Goal: Find contact information: Find contact information

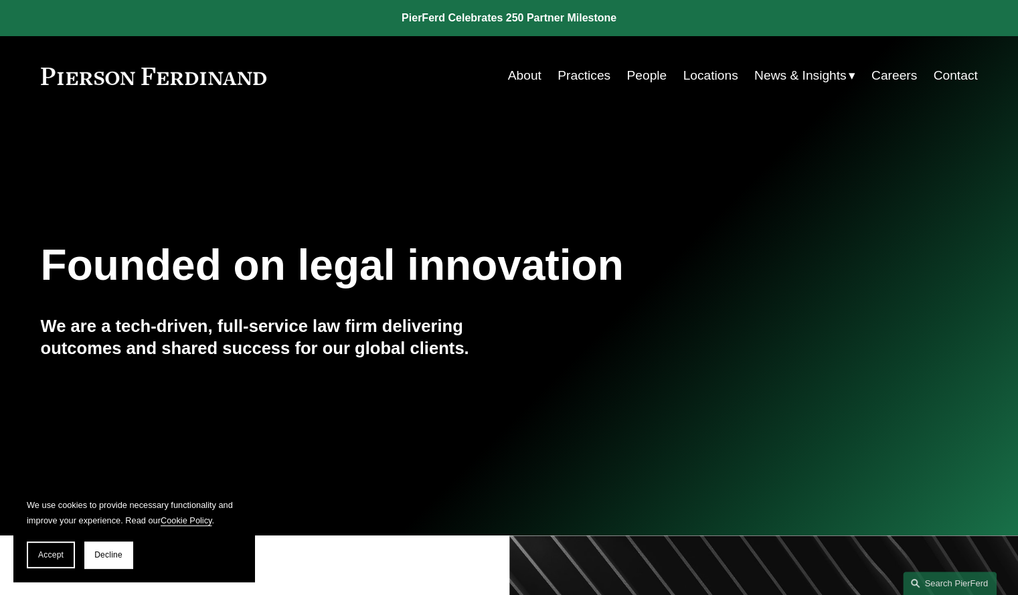
click at [651, 68] on link "People" at bounding box center [647, 75] width 40 height 25
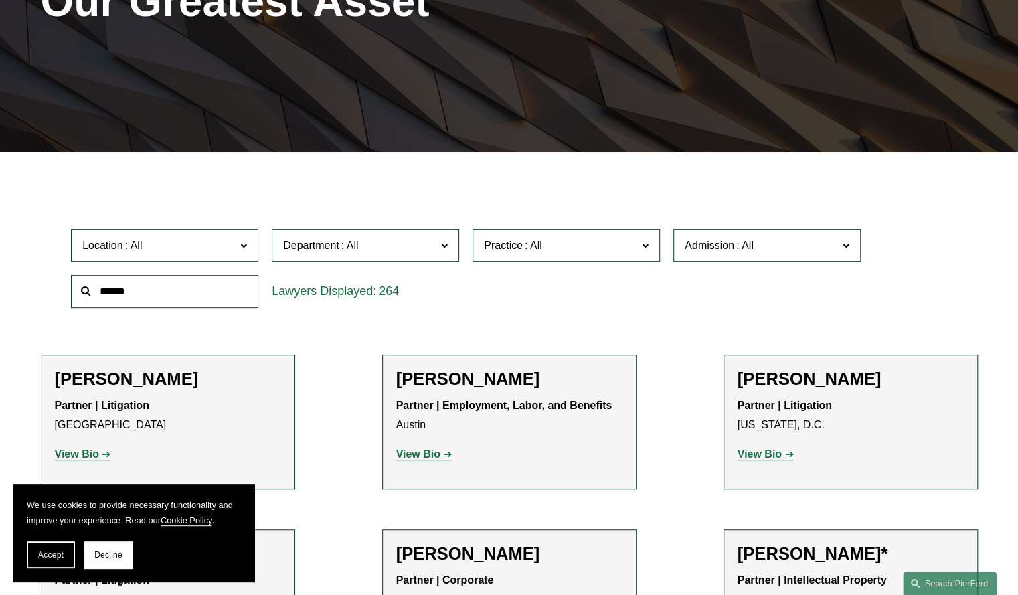
scroll to position [268, 0]
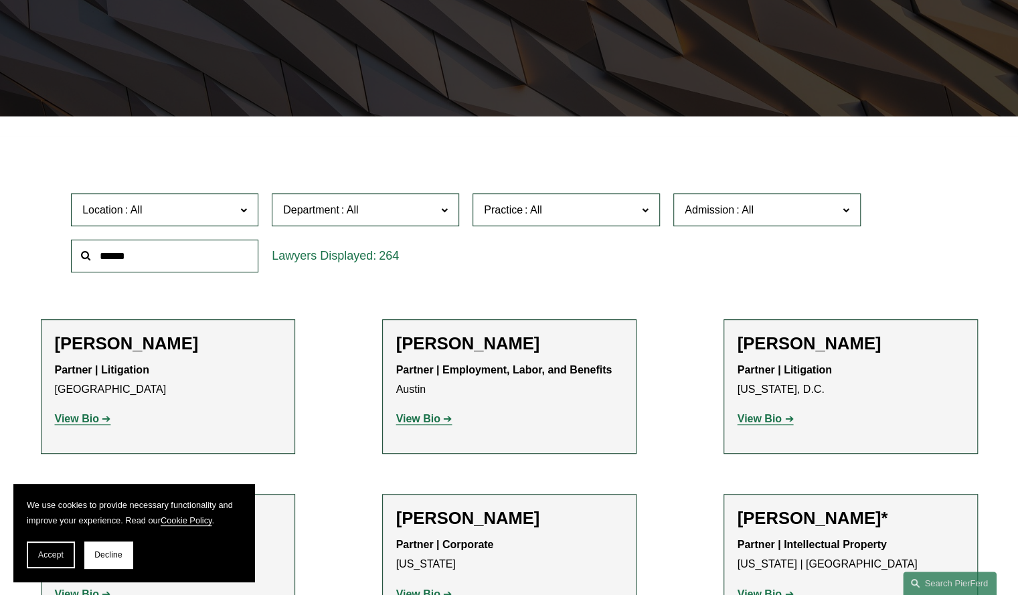
click at [230, 267] on input "text" at bounding box center [164, 256] width 187 height 33
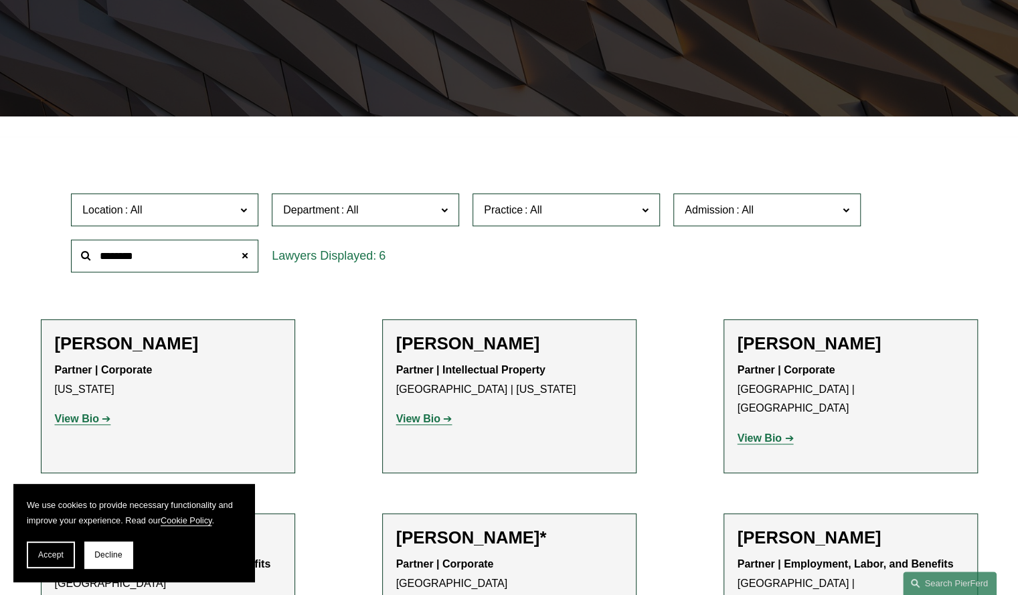
scroll to position [335, 0]
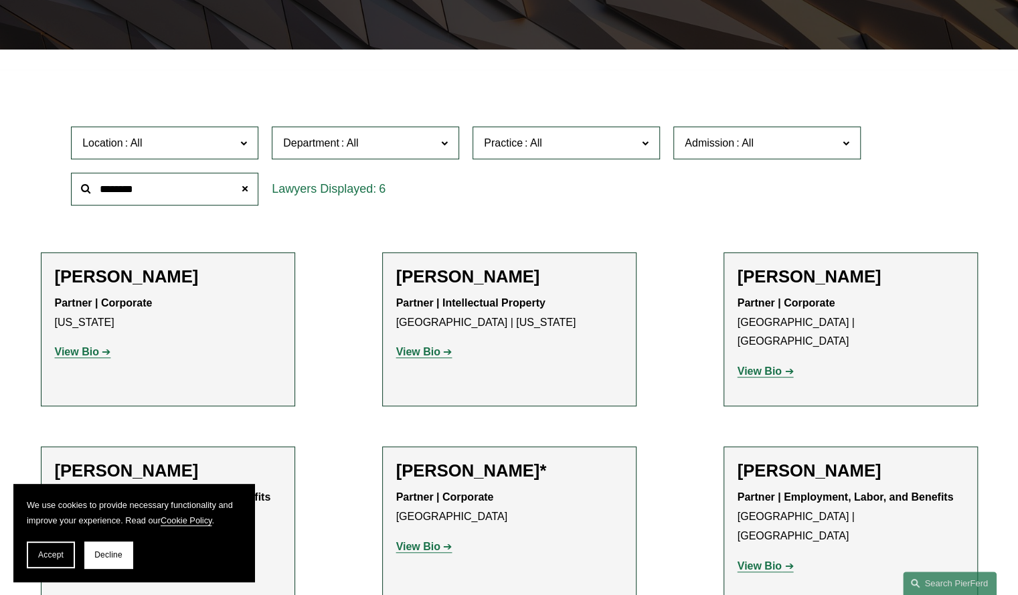
type input "********"
click at [436, 353] on strong "View Bio" at bounding box center [418, 351] width 44 height 11
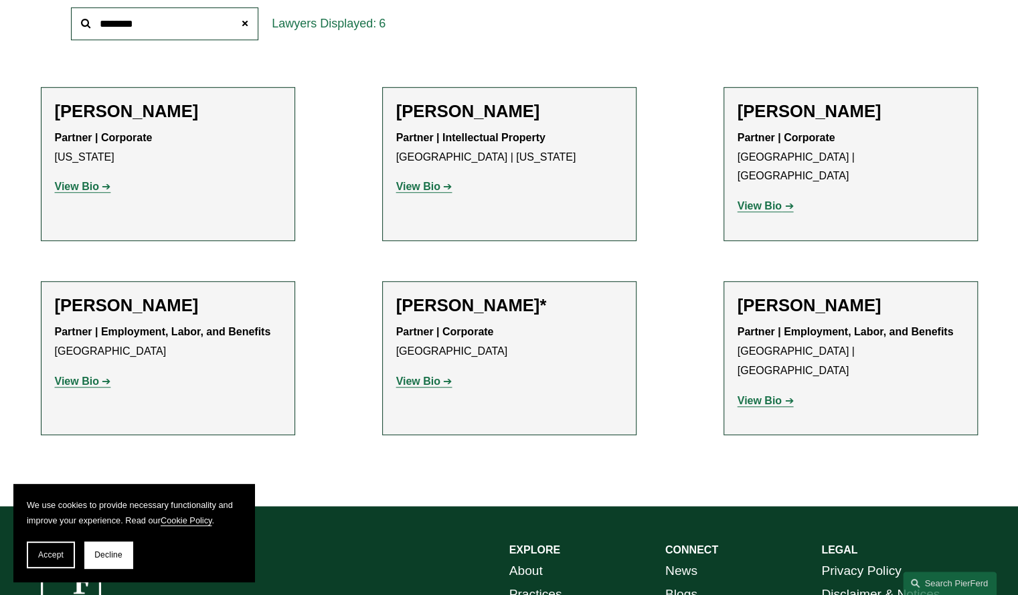
scroll to position [193, 0]
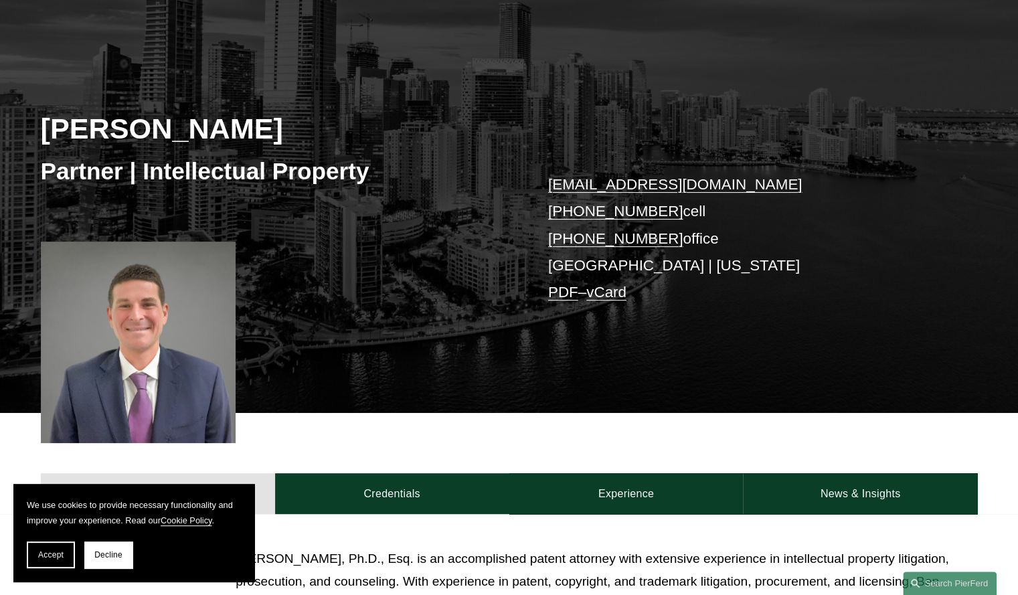
scroll to position [134, 0]
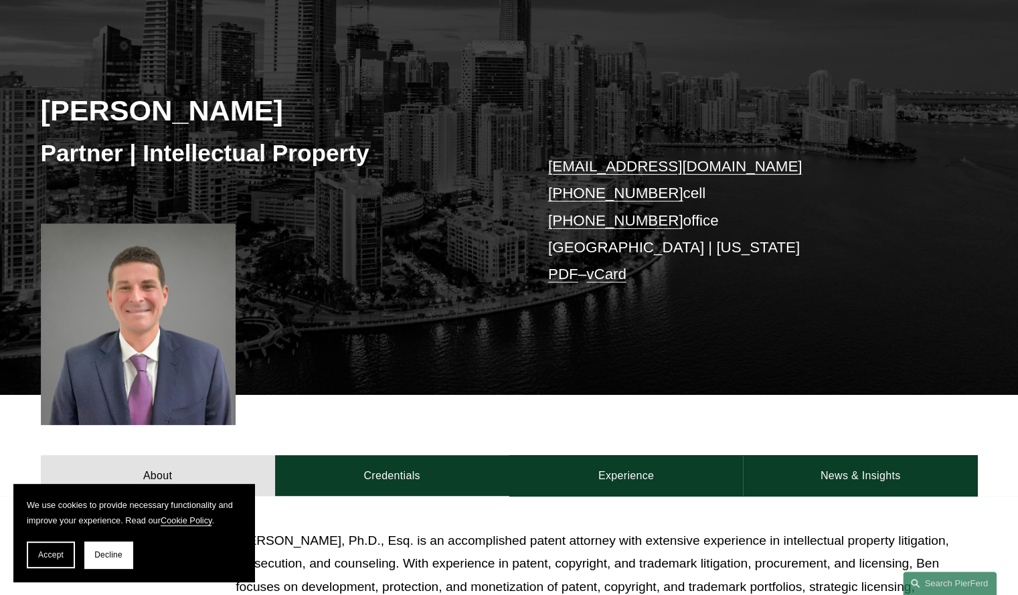
click at [107, 556] on span "Decline" at bounding box center [108, 554] width 28 height 9
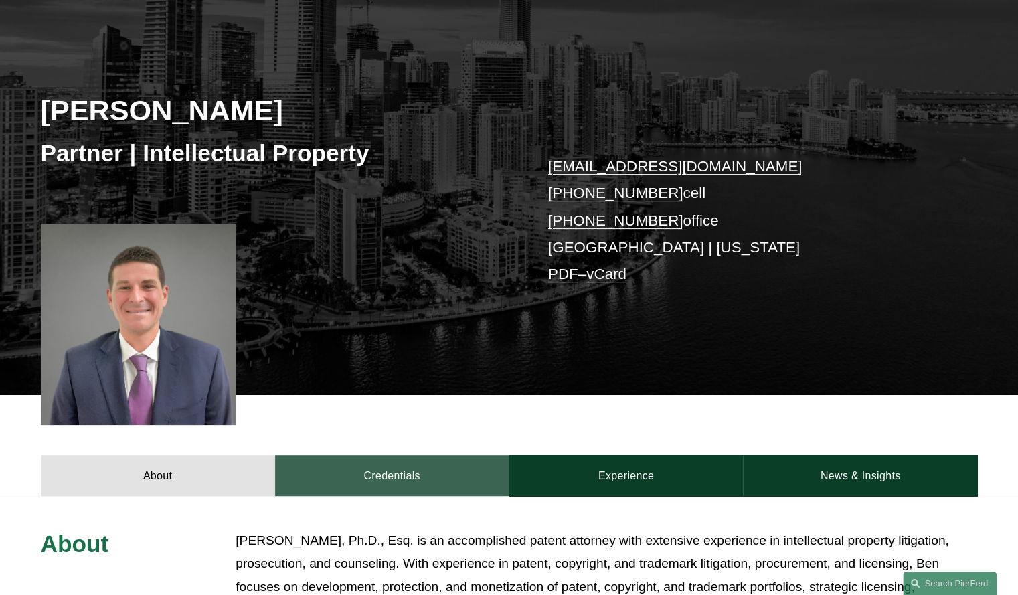
click at [396, 474] on link "Credentials" at bounding box center [392, 475] width 234 height 40
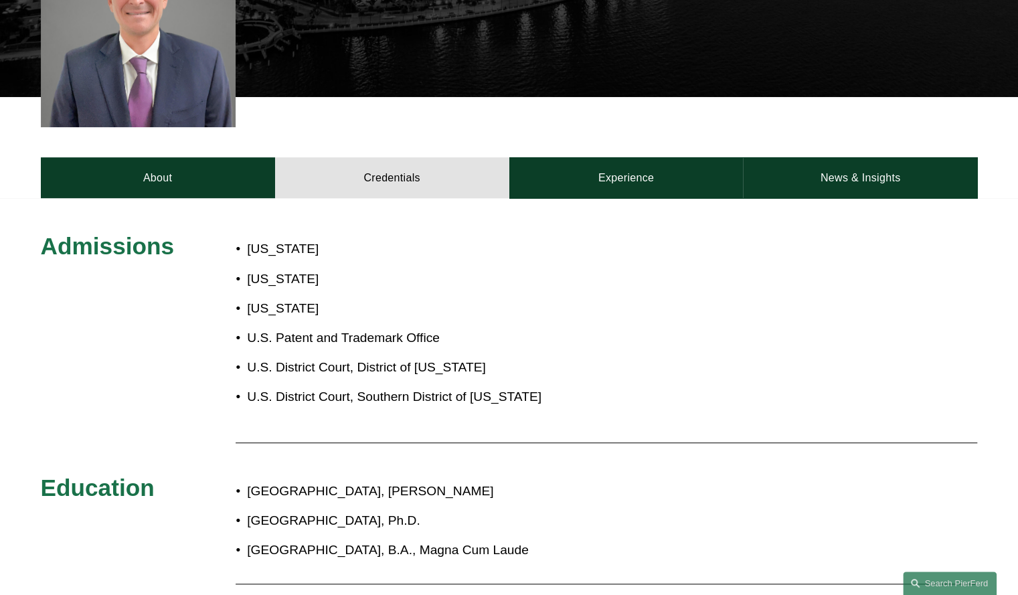
scroll to position [469, 0]
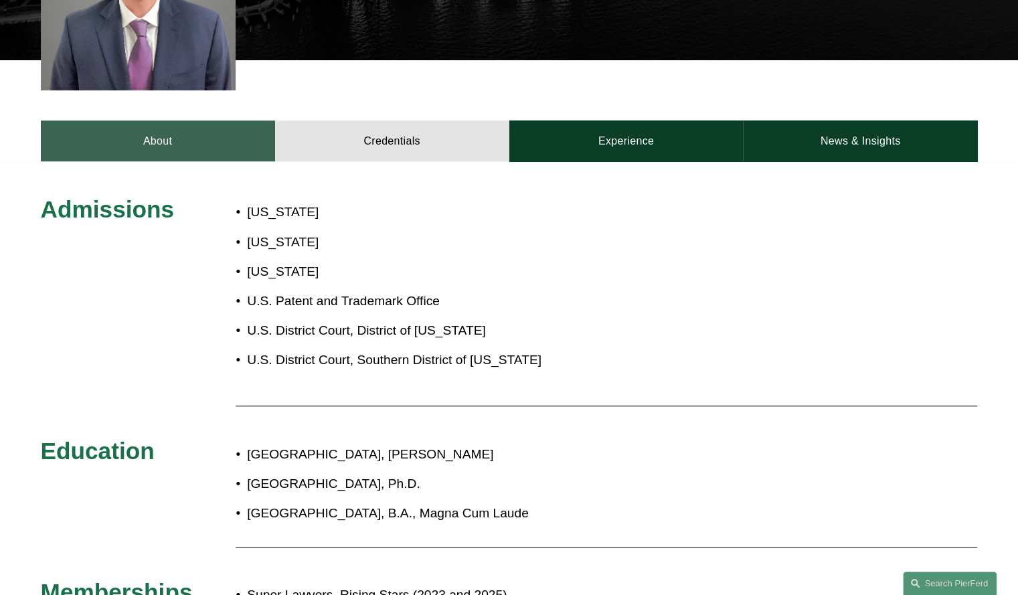
click at [173, 155] on link "About" at bounding box center [158, 140] width 234 height 40
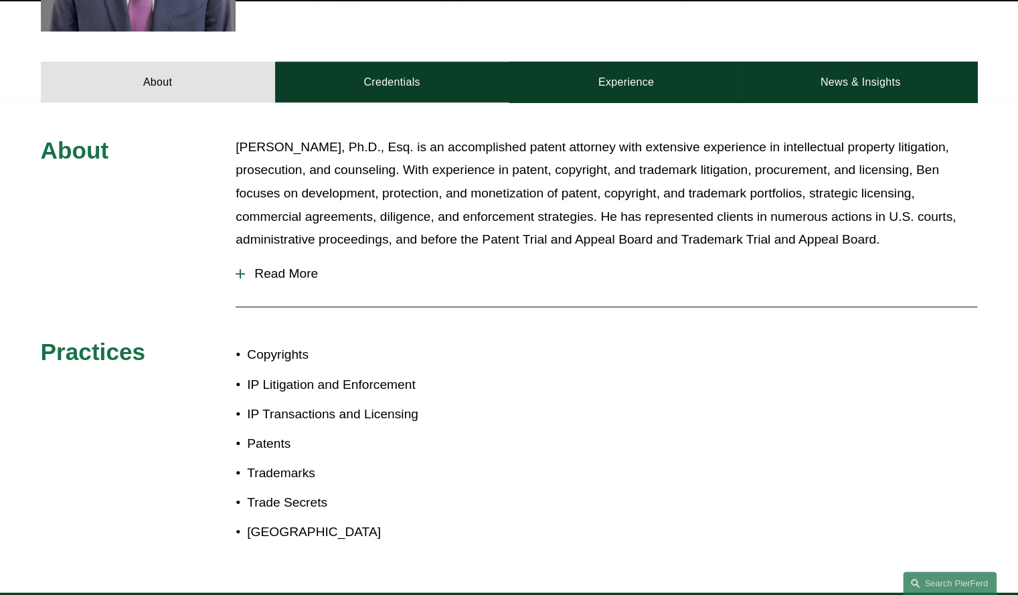
scroll to position [402, 0]
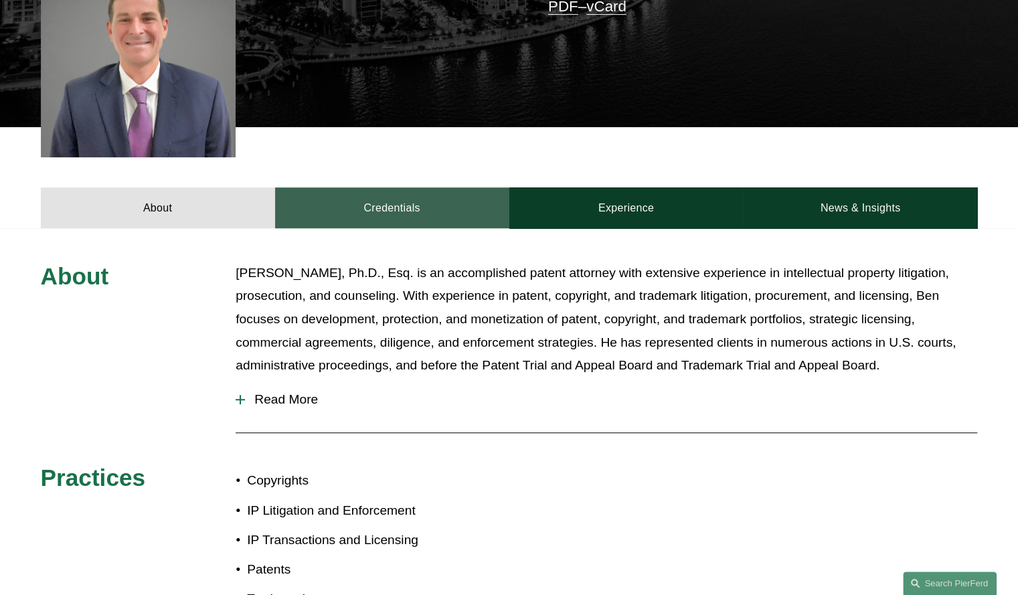
click at [345, 223] on link "Credentials" at bounding box center [392, 207] width 234 height 40
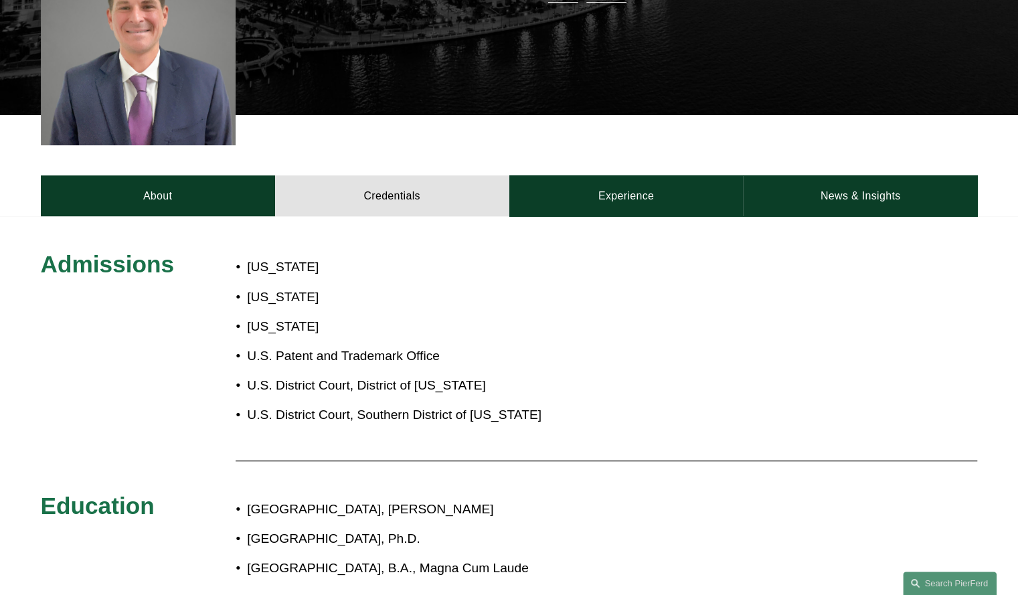
scroll to position [335, 0]
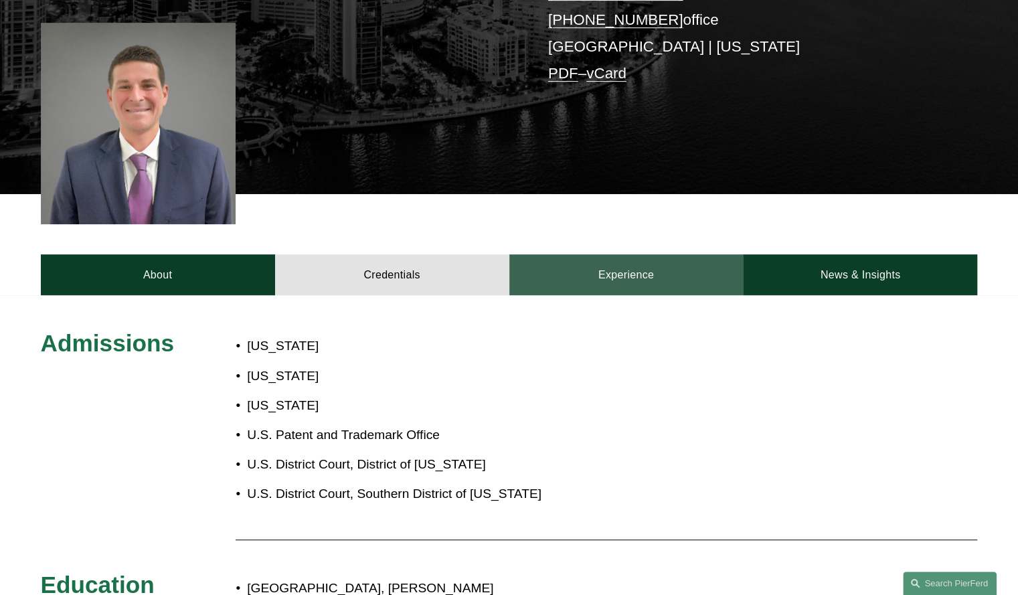
click at [617, 281] on link "Experience" at bounding box center [626, 274] width 234 height 40
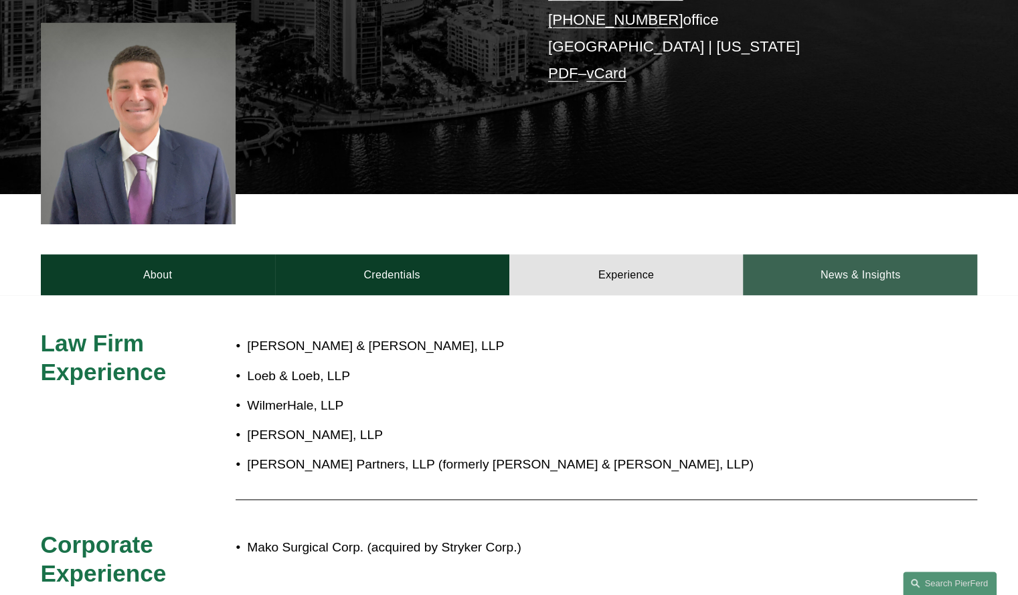
click at [771, 269] on link "News & Insights" at bounding box center [860, 274] width 234 height 40
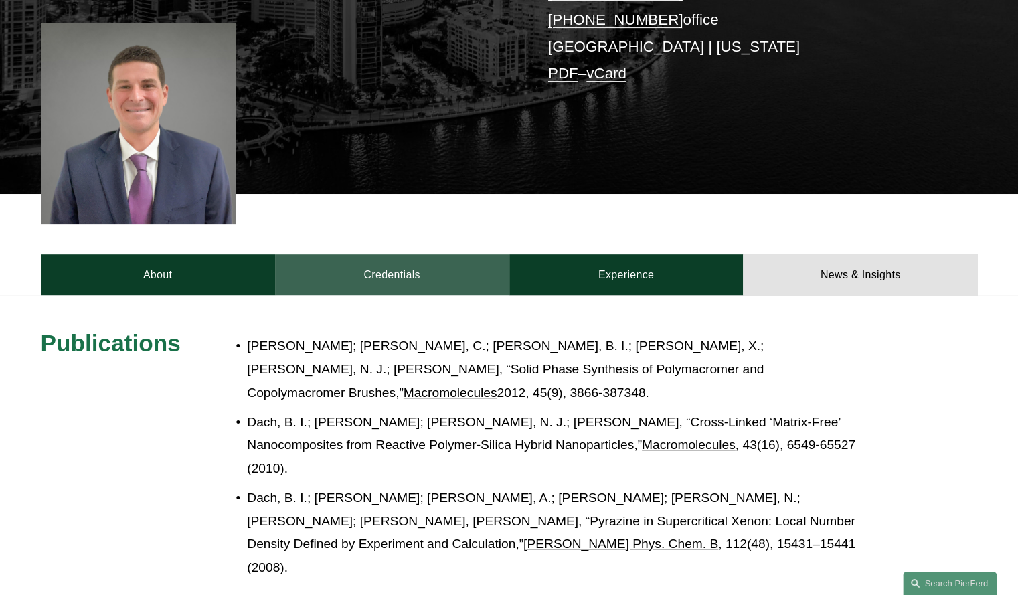
click at [447, 267] on link "Credentials" at bounding box center [392, 274] width 234 height 40
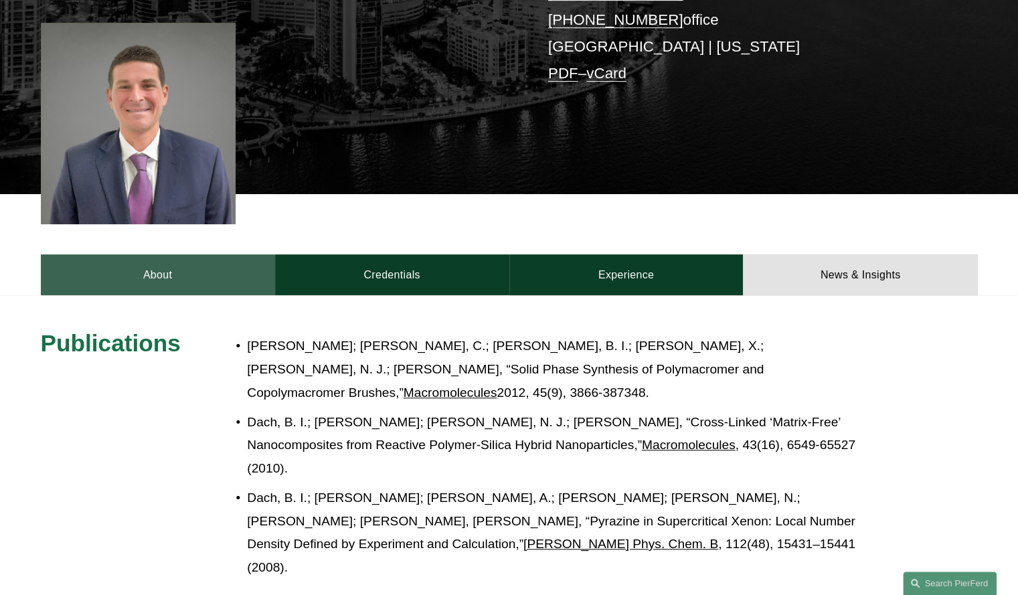
click at [218, 267] on link "About" at bounding box center [158, 274] width 234 height 40
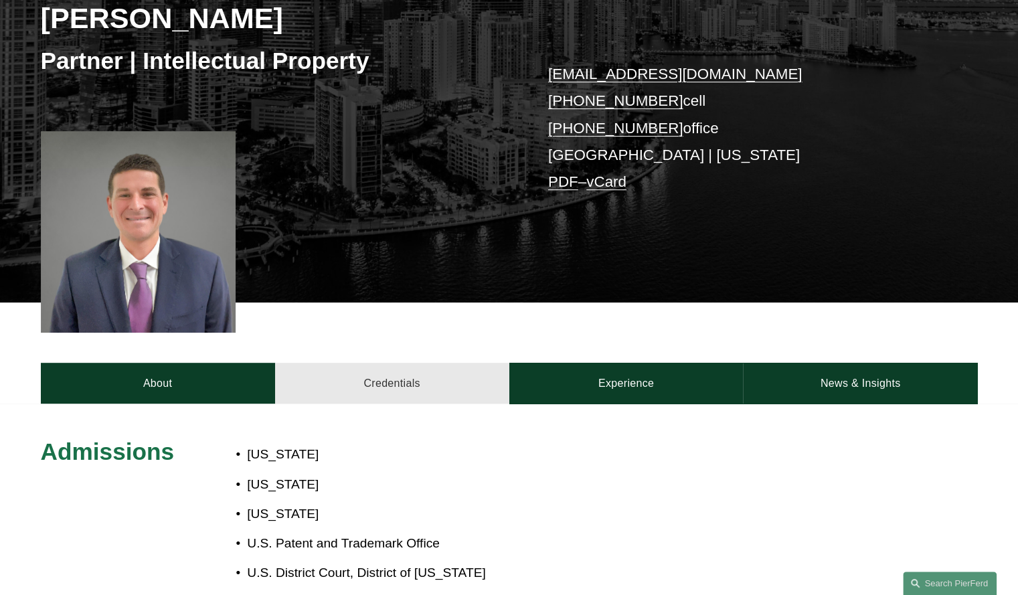
scroll to position [0, 0]
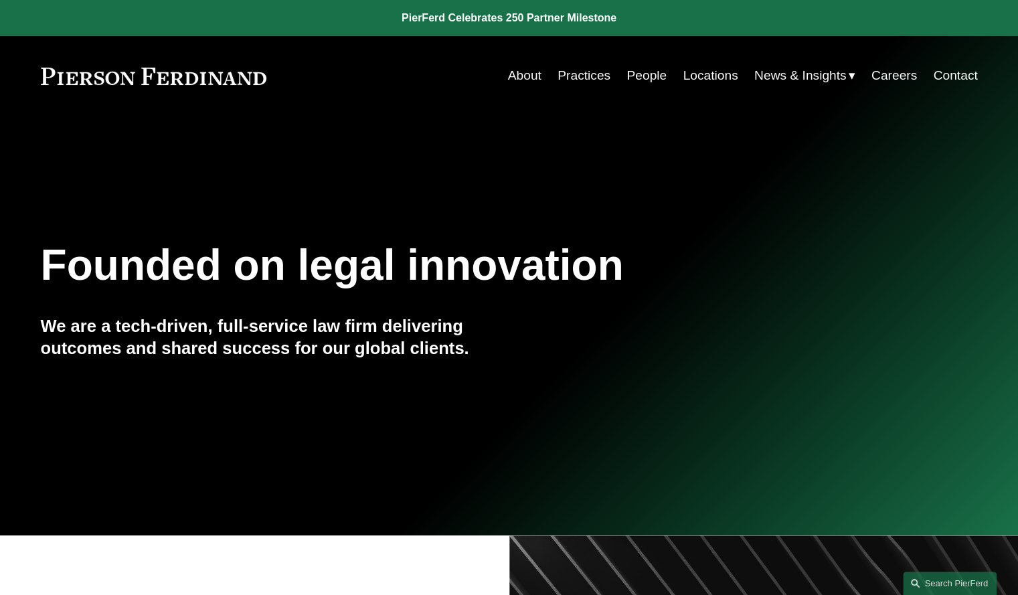
click at [522, 74] on link "About" at bounding box center [524, 75] width 33 height 25
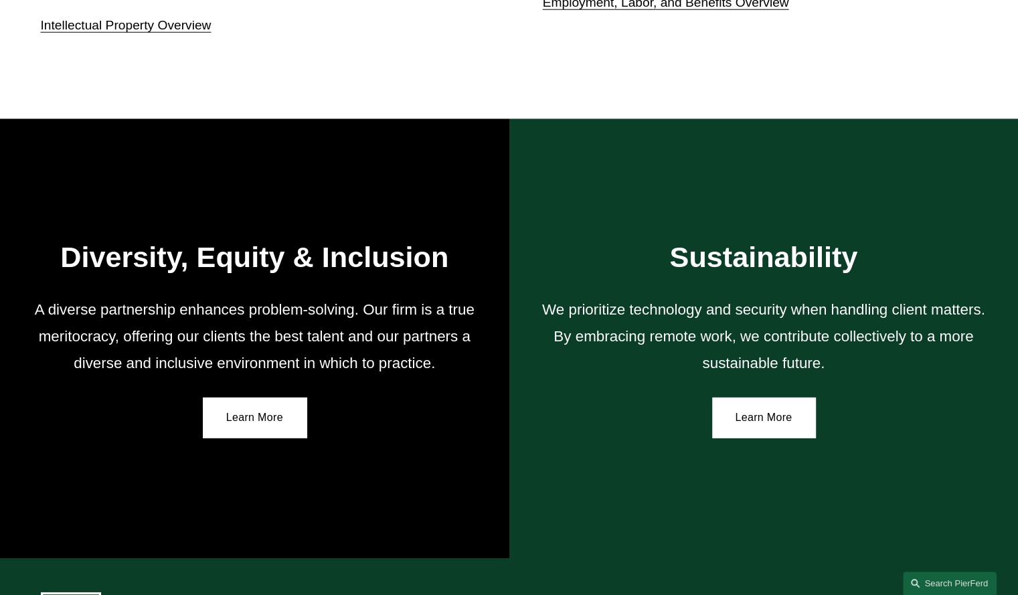
scroll to position [2346, 0]
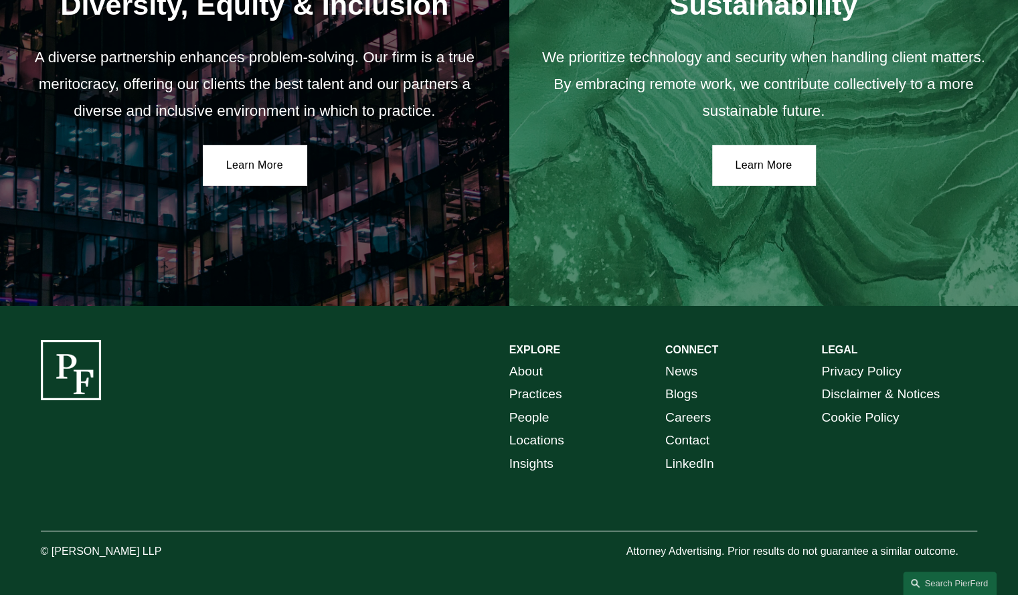
click at [125, 552] on p "© [PERSON_NAME] LLP" at bounding box center [138, 551] width 195 height 19
drag, startPoint x: 159, startPoint y: 551, endPoint x: 54, endPoint y: 553, distance: 105.8
click at [54, 553] on p "© [PERSON_NAME] LLP" at bounding box center [138, 551] width 195 height 19
copy p "[PERSON_NAME] LLP"
